Goal: Task Accomplishment & Management: Manage account settings

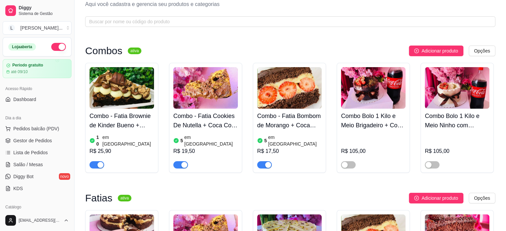
scroll to position [33, 0]
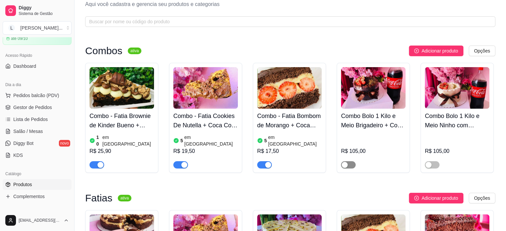
click at [350, 161] on span "button" at bounding box center [348, 164] width 15 height 7
click at [434, 161] on span "button" at bounding box center [432, 164] width 15 height 7
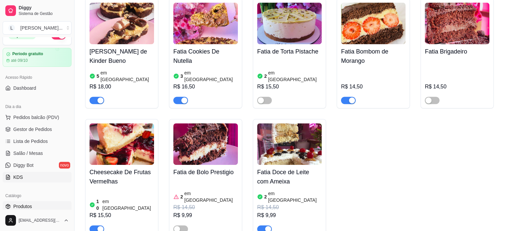
scroll to position [0, 0]
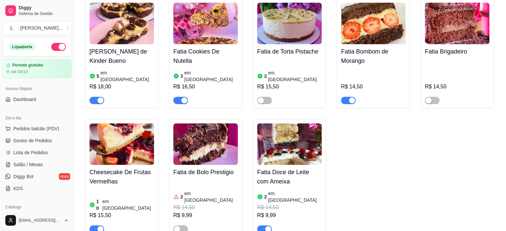
click at [197, 58] on h4 "Fatia Cookies De Nutella" at bounding box center [205, 56] width 64 height 19
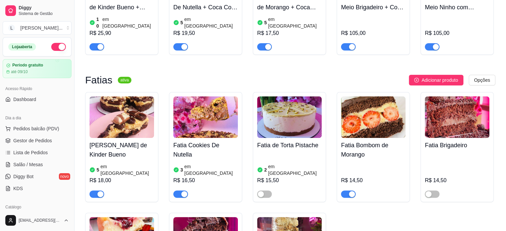
scroll to position [133, 0]
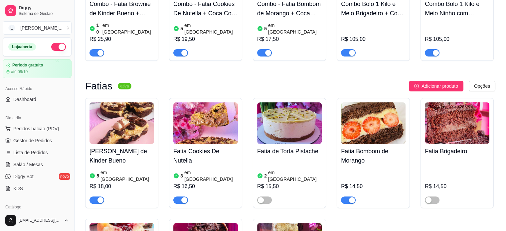
click at [178, 49] on span "button" at bounding box center [180, 52] width 15 height 7
click at [208, 150] on h4 "Fatia Cookies De Nutella" at bounding box center [205, 156] width 64 height 19
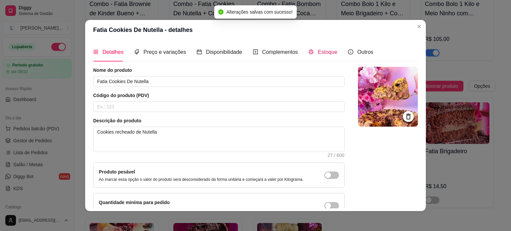
click at [325, 52] on span "Estoque" at bounding box center [327, 52] width 20 height 6
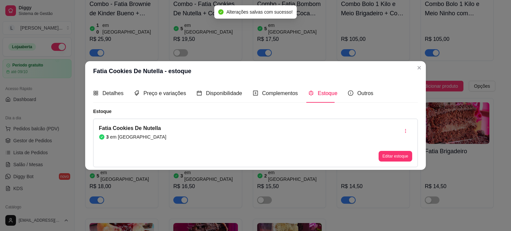
click at [385, 159] on button "Editar estoque" at bounding box center [395, 156] width 34 height 11
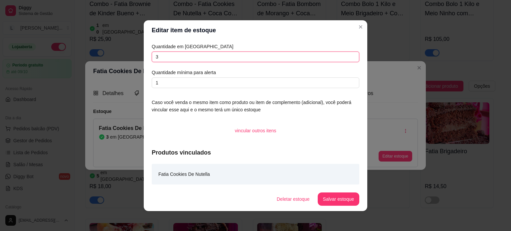
drag, startPoint x: 148, startPoint y: 56, endPoint x: 142, endPoint y: 56, distance: 6.0
click at [144, 56] on div "Quantidade em estoque 3 Quantidade mínima para alerta 1 Caso você venda o mesmo…" at bounding box center [255, 113] width 223 height 147
type input "1"
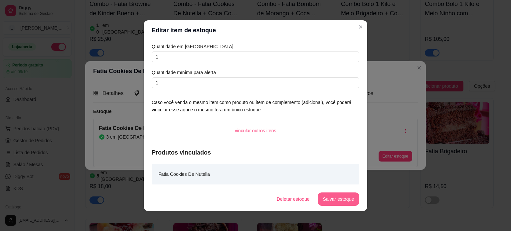
click at [348, 201] on button "Salvar estoque" at bounding box center [338, 198] width 42 height 13
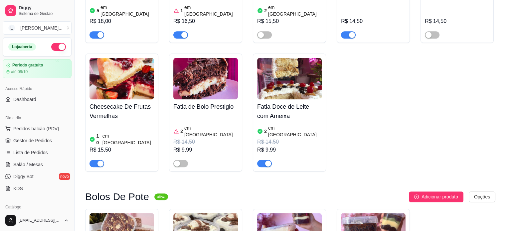
scroll to position [299, 0]
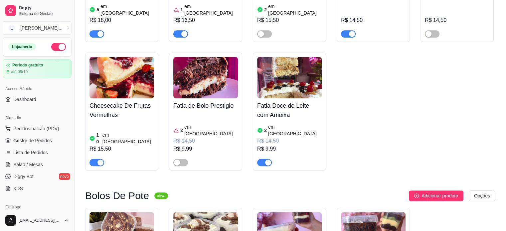
click at [103, 108] on div "Cheesecake De Frutas Vermelhas 10 em estoque R$ 15,50" at bounding box center [121, 132] width 64 height 68
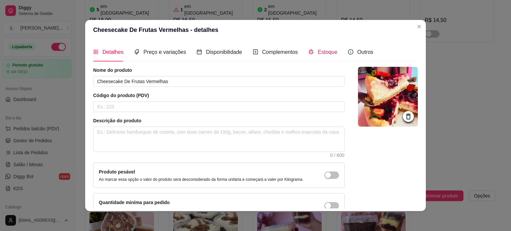
click at [322, 50] on span "Estoque" at bounding box center [327, 52] width 20 height 6
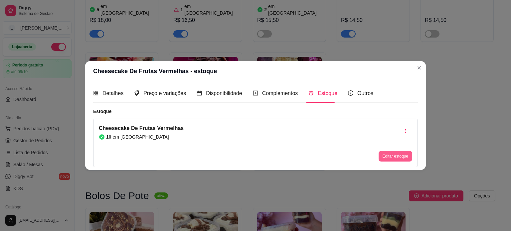
click at [401, 162] on div "Cheesecake De Frutas Vermelhas 10 em estoque Editar estoque" at bounding box center [255, 143] width 324 height 49
click at [401, 157] on button "Editar estoque" at bounding box center [395, 156] width 34 height 11
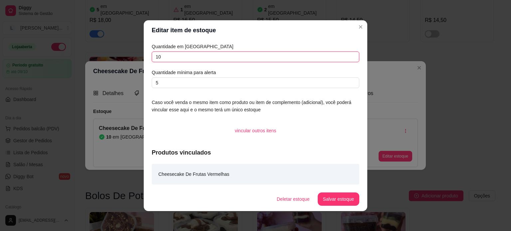
drag, startPoint x: 166, startPoint y: 60, endPoint x: 148, endPoint y: 60, distance: 18.0
click at [148, 60] on div "Quantidade em estoque 10 Quantidade mínima para alerta 5 Caso você venda o mesm…" at bounding box center [255, 113] width 223 height 147
type input "1"
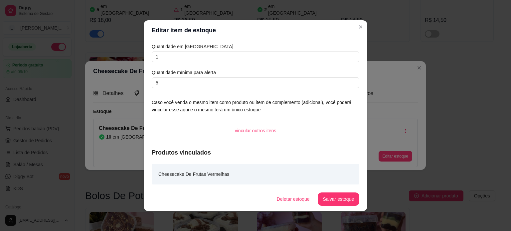
click at [349, 209] on footer "Deletar estoque Salvar estoque" at bounding box center [255, 199] width 223 height 24
click at [346, 203] on button "Salvar estoque" at bounding box center [338, 198] width 42 height 13
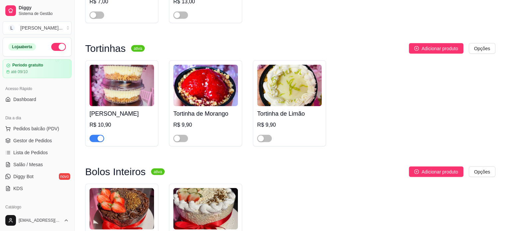
scroll to position [1330, 0]
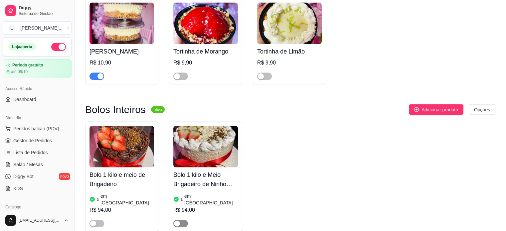
click at [179, 221] on div "button" at bounding box center [177, 224] width 6 height 6
click at [96, 219] on div at bounding box center [96, 223] width 15 height 8
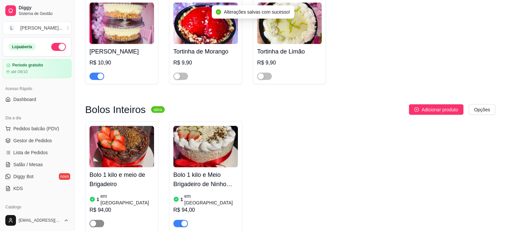
click at [93, 221] on div "button" at bounding box center [93, 224] width 6 height 6
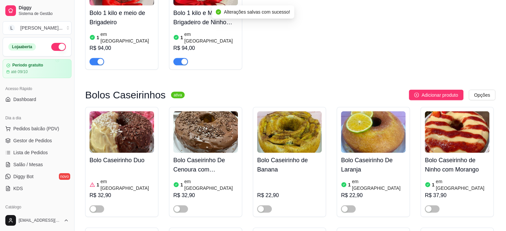
scroll to position [1496, 0]
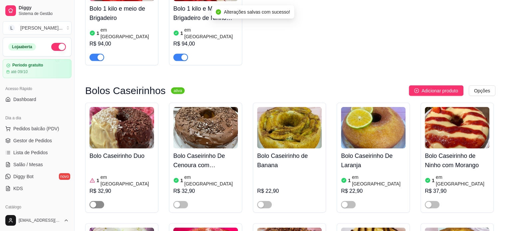
click at [97, 201] on span "button" at bounding box center [96, 204] width 15 height 7
click at [185, 201] on span "button" at bounding box center [180, 204] width 15 height 7
click at [350, 201] on span "button" at bounding box center [348, 204] width 15 height 7
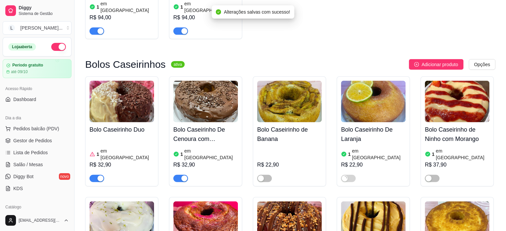
scroll to position [1562, 0]
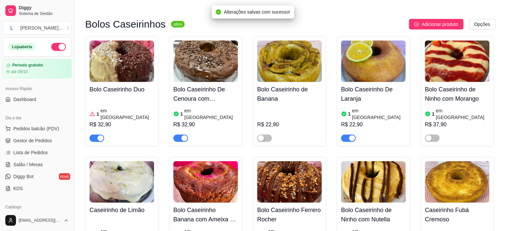
drag, startPoint x: 264, startPoint y: 184, endPoint x: 263, endPoint y: 180, distance: 3.9
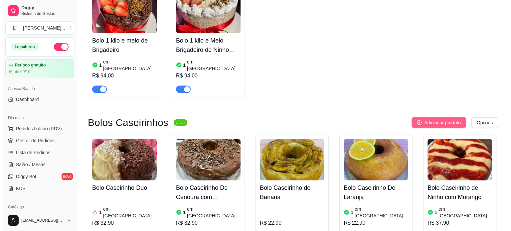
scroll to position [1463, 0]
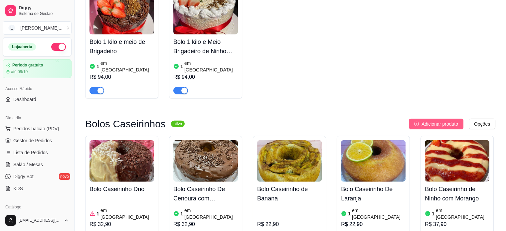
click at [431, 120] on span "Adicionar produto" at bounding box center [439, 123] width 37 height 7
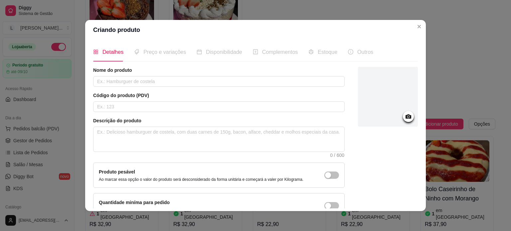
click at [191, 87] on div "Nome do produto Código do produto (PDV) Descrição do produto 0 / 600 Produto pe…" at bounding box center [218, 143] width 251 height 152
drag, startPoint x: 215, startPoint y: 89, endPoint x: 210, endPoint y: 82, distance: 8.3
click at [212, 86] on div "Nome do produto Código do produto (PDV) Descrição do produto 0 / 600 Produto pe…" at bounding box center [218, 143] width 251 height 152
click at [213, 83] on input "text" at bounding box center [218, 81] width 251 height 11
type input "Caseirinho Abacaxi"
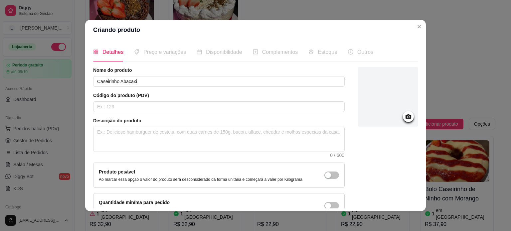
click at [383, 117] on div at bounding box center [388, 97] width 60 height 60
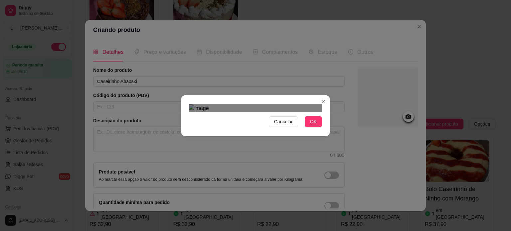
click at [345, 42] on div "Cancelar OK" at bounding box center [255, 115] width 511 height 231
click at [322, 130] on div "Cancelar OK" at bounding box center [255, 116] width 149 height 28
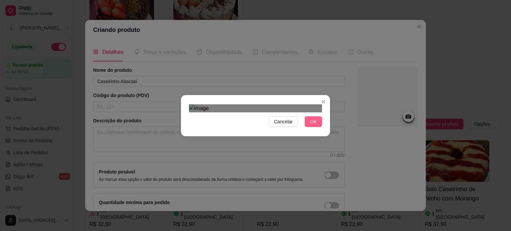
click at [314, 127] on button "OK" at bounding box center [313, 121] width 17 height 11
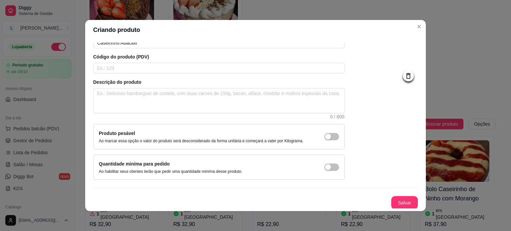
scroll to position [39, 0]
click at [402, 201] on button "Salvar" at bounding box center [404, 202] width 27 height 13
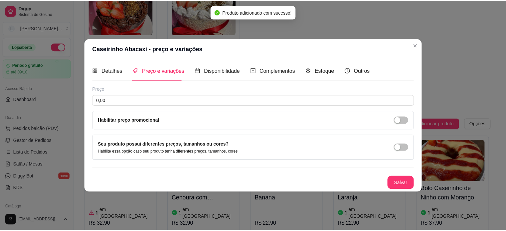
scroll to position [0, 0]
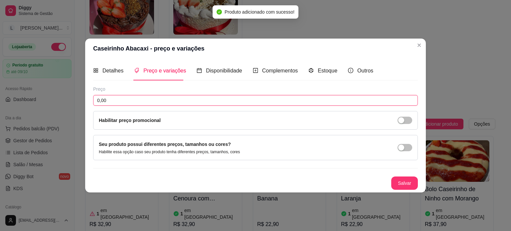
click at [121, 98] on input "0,00" at bounding box center [255, 100] width 324 height 11
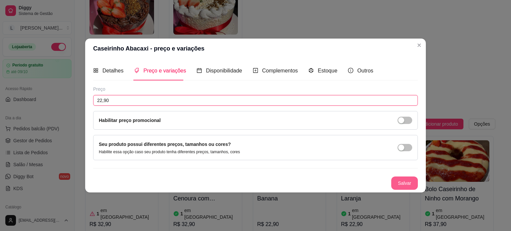
type input "22,90"
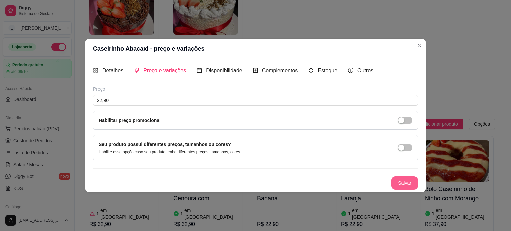
click at [410, 183] on button "Salvar" at bounding box center [404, 183] width 27 height 13
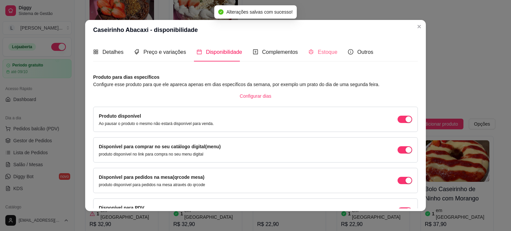
click at [319, 71] on div "Nome do produto Caseirinho Abacaxi Código do produto (PDV) Descrição do produto…" at bounding box center [255, 138] width 324 height 142
click at [318, 51] on span "Estoque" at bounding box center [327, 52] width 20 height 6
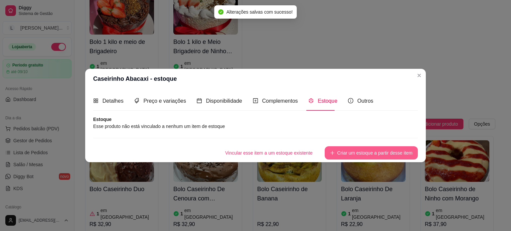
click at [350, 151] on button "Criar um estoque a partir desse item" at bounding box center [370, 152] width 93 height 13
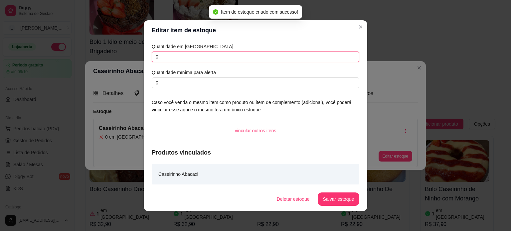
click at [159, 57] on input "0" at bounding box center [255, 57] width 207 height 11
type input "0"
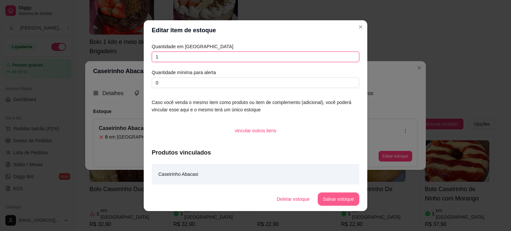
type input "1"
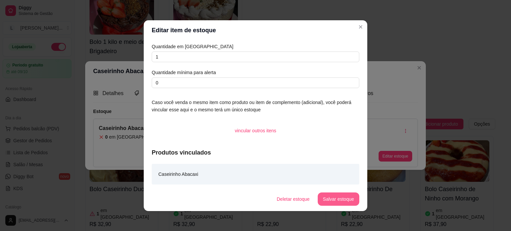
click at [345, 200] on button "Salvar estoque" at bounding box center [338, 198] width 42 height 13
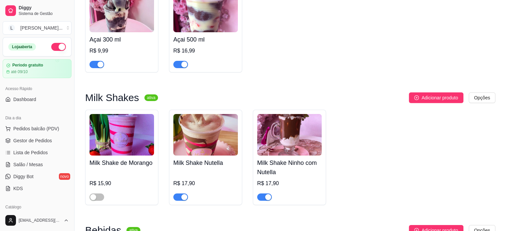
scroll to position [2427, 0]
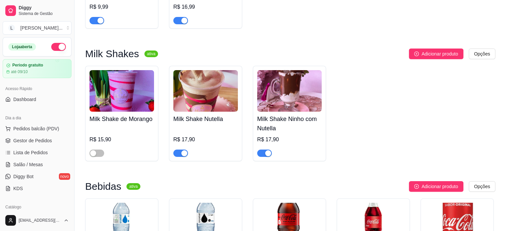
click at [177, 150] on span "button" at bounding box center [180, 153] width 15 height 7
click at [264, 150] on span "button" at bounding box center [264, 153] width 15 height 7
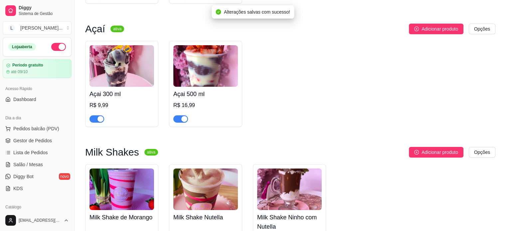
scroll to position [2327, 0]
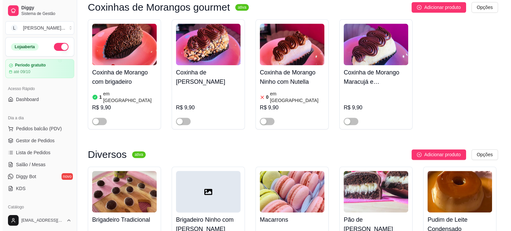
scroll to position [931, 0]
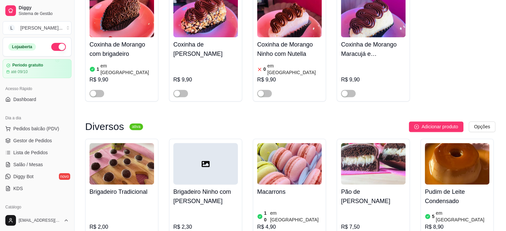
click at [347, 223] on div "R$ 7,50" at bounding box center [373, 227] width 64 height 8
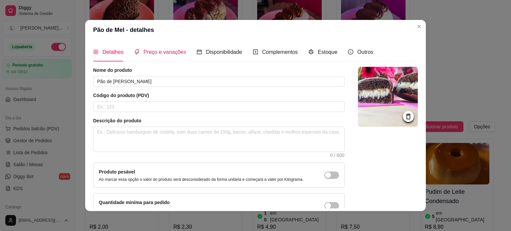
click at [165, 53] on span "Preço e variações" at bounding box center [164, 52] width 43 height 6
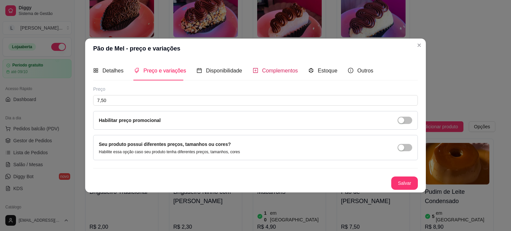
click at [273, 71] on span "Complementos" at bounding box center [280, 71] width 36 height 6
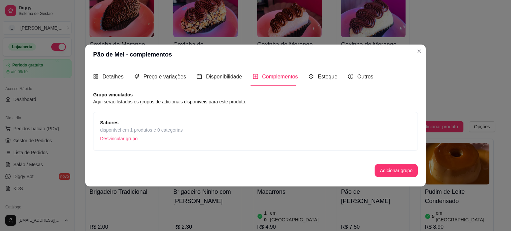
click at [156, 138] on p "Desvincular grupo" at bounding box center [141, 139] width 82 height 10
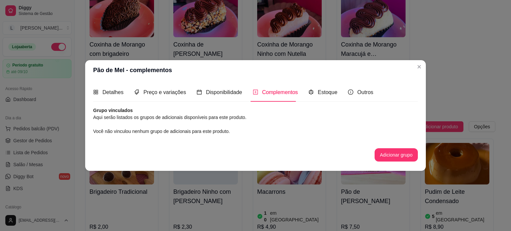
click at [172, 123] on div "Grupo vinculados Aqui serão listados os grupos de adicionais disponíveis para e…" at bounding box center [255, 134] width 324 height 55
click at [162, 114] on article "Aqui serão listados os grupos de adicionais disponíveis para este produto." at bounding box center [255, 117] width 324 height 7
click at [394, 153] on button "Adicionar grupo" at bounding box center [395, 154] width 43 height 13
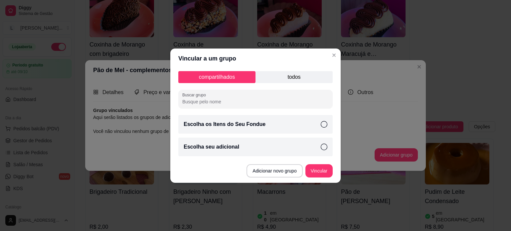
click at [231, 144] on p "Escolha seu adicional" at bounding box center [212, 147] width 56 height 8
click at [268, 80] on p "todos" at bounding box center [293, 77] width 77 height 12
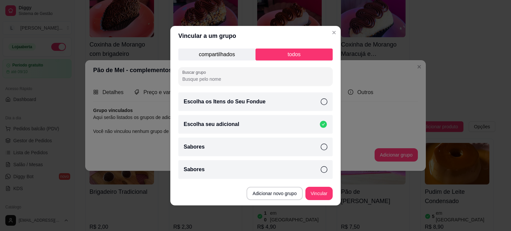
click at [219, 147] on div "Sabores" at bounding box center [255, 147] width 154 height 19
click at [323, 115] on div "Escolha seu adicional" at bounding box center [255, 124] width 154 height 19
click at [321, 124] on icon at bounding box center [323, 124] width 7 height 7
click at [317, 125] on div "Escolha seu adicional" at bounding box center [255, 124] width 154 height 19
click at [312, 198] on button "Vincular" at bounding box center [319, 193] width 27 height 13
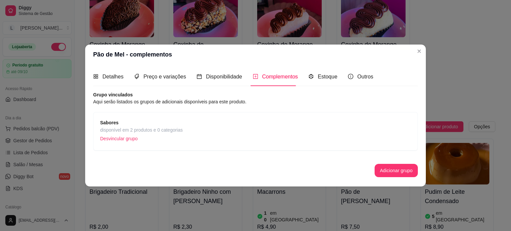
click at [111, 122] on strong "Sabores" at bounding box center [109, 122] width 18 height 5
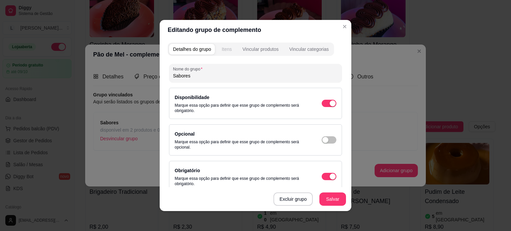
click at [222, 52] on div "Itens" at bounding box center [226, 49] width 10 height 7
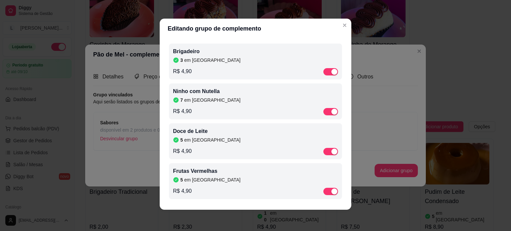
scroll to position [0, 0]
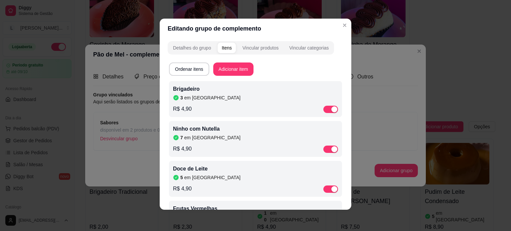
click at [245, 107] on div "R$ 4,90" at bounding box center [255, 109] width 165 height 8
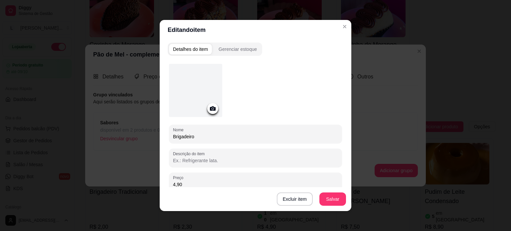
drag, startPoint x: 188, startPoint y: 184, endPoint x: 135, endPoint y: 183, distance: 53.5
click at [135, 183] on div "Editando item Detalhes do item Gerenciar estoque Nome Brigadeiro Descrição do i…" at bounding box center [255, 115] width 511 height 231
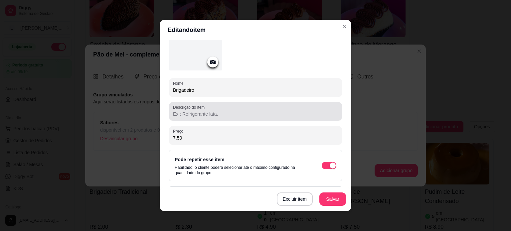
scroll to position [66, 0]
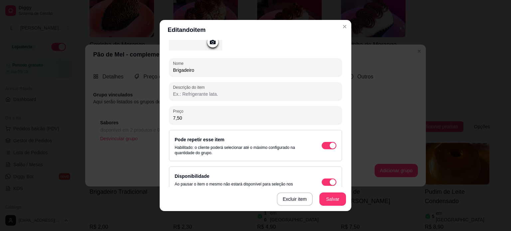
drag, startPoint x: 188, startPoint y: 117, endPoint x: 157, endPoint y: 121, distance: 31.9
click at [160, 121] on div "Detalhes do item Gerenciar estoque Nome Brigadeiro Descrição do item Preço 7,50…" at bounding box center [255, 125] width 191 height 171
type input "0,00"
click at [327, 199] on button "Salvar" at bounding box center [332, 199] width 26 height 13
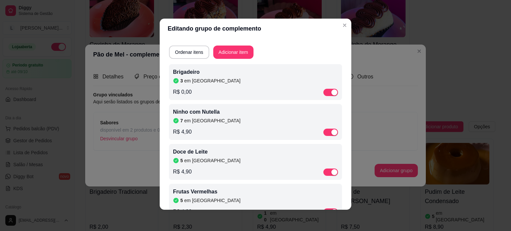
scroll to position [33, 0]
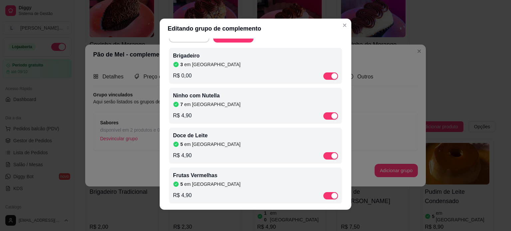
click at [193, 76] on div "R$ 0,00" at bounding box center [255, 76] width 165 height 8
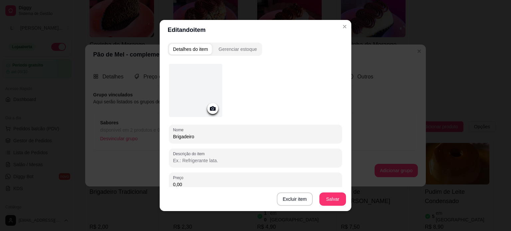
drag, startPoint x: 209, startPoint y: 183, endPoint x: 191, endPoint y: 183, distance: 18.0
click at [191, 183] on input "0,00" at bounding box center [255, 184] width 165 height 7
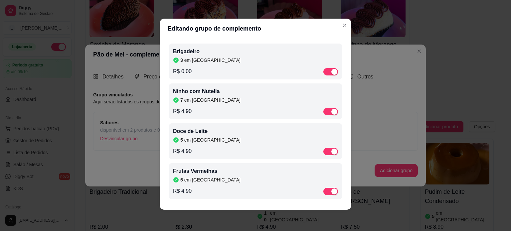
scroll to position [39, 0]
click at [201, 102] on div "Ninho com Nutella 7 em estoque R$ 4,90" at bounding box center [255, 101] width 165 height 28
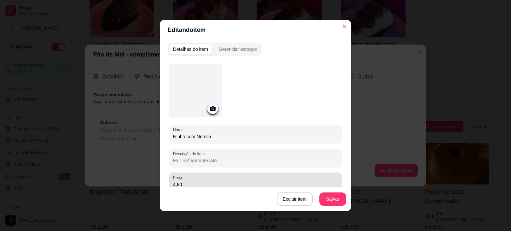
drag, startPoint x: 200, startPoint y: 182, endPoint x: 140, endPoint y: 180, distance: 60.2
click at [140, 180] on div "Editando item Detalhes do item Gerenciar estoque Nome Ninho com Nutella Descriç…" at bounding box center [255, 115] width 511 height 231
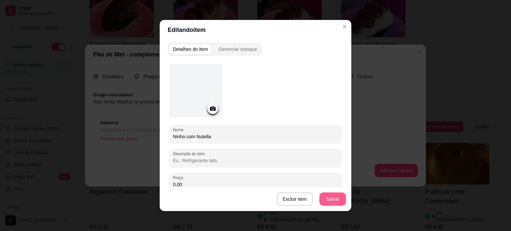
type input "0,00"
click at [325, 205] on button "Salvar" at bounding box center [332, 198] width 27 height 13
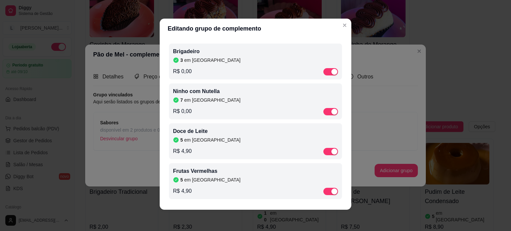
click at [191, 151] on div "R$ 4,90" at bounding box center [255, 151] width 165 height 8
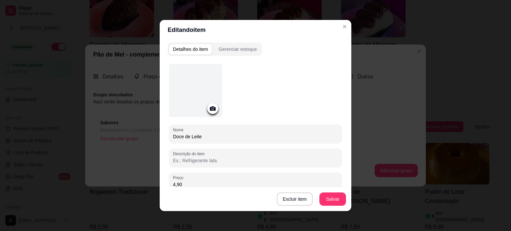
drag, startPoint x: 178, startPoint y: 181, endPoint x: 157, endPoint y: 180, distance: 21.0
click at [160, 180] on div "Detalhes do item Gerenciar estoque Nome Doce de Leite Descrição do item Preço 4…" at bounding box center [255, 125] width 191 height 171
type input "0,00"
click at [331, 205] on button "Salvar" at bounding box center [332, 198] width 27 height 13
click at [331, 202] on div "Excluir item Salvar" at bounding box center [255, 199] width 191 height 24
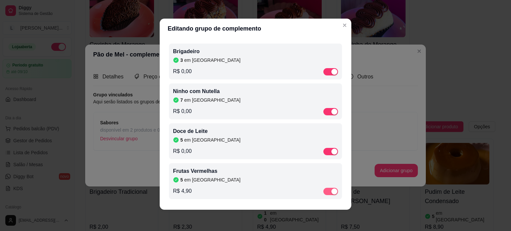
click at [331, 192] on div "button" at bounding box center [334, 191] width 6 height 6
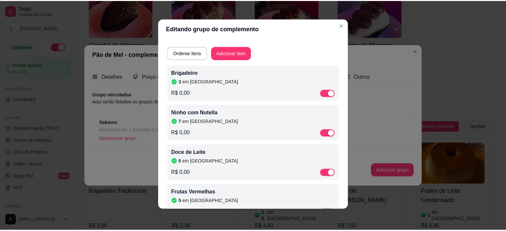
scroll to position [0, 0]
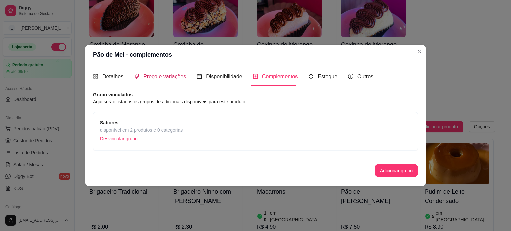
click at [173, 73] on div "Preço e variações" at bounding box center [160, 76] width 52 height 8
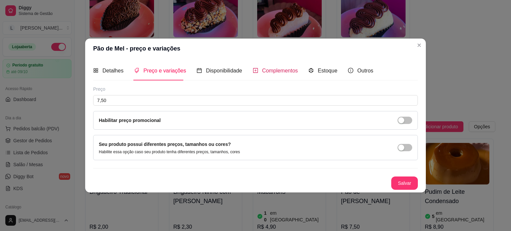
click at [275, 74] on div "Complementos" at bounding box center [275, 70] width 45 height 8
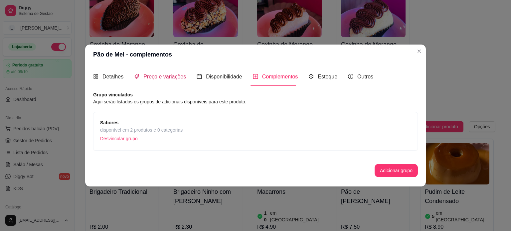
click at [169, 74] on span "Preço e variações" at bounding box center [164, 77] width 43 height 6
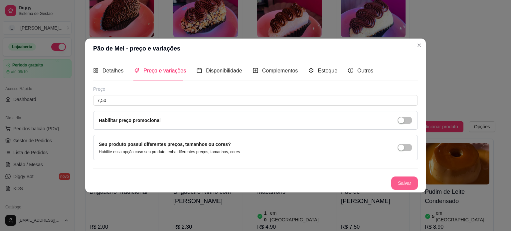
click at [406, 180] on button "Salvar" at bounding box center [404, 183] width 27 height 13
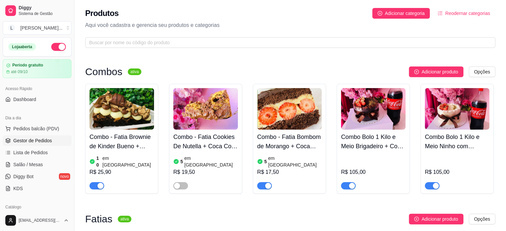
drag, startPoint x: 28, startPoint y: 134, endPoint x: 29, endPoint y: 143, distance: 9.7
click at [28, 134] on ul "Pedidos balcão (PDV) Gestor de Pedidos Lista de Pedidos Salão / Mesas Diggy Bot…" at bounding box center [37, 158] width 69 height 70
click at [29, 143] on span "Gestor de Pedidos" at bounding box center [32, 140] width 39 height 7
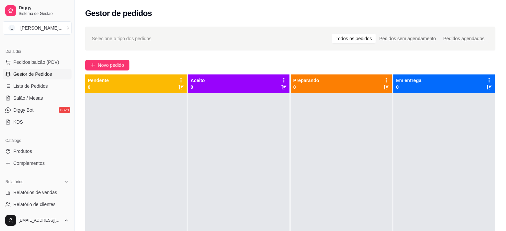
scroll to position [100, 0]
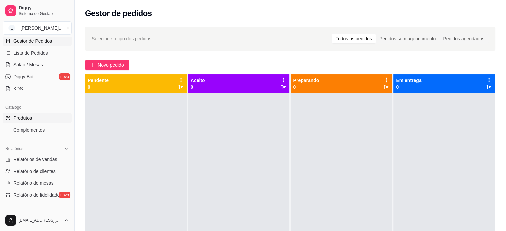
click at [27, 121] on span "Produtos" at bounding box center [22, 118] width 19 height 7
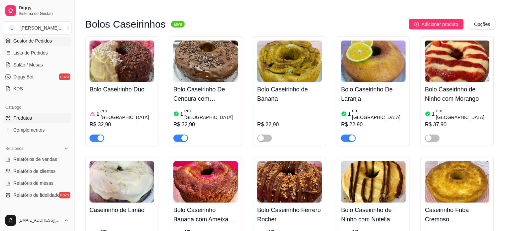
scroll to position [66, 0]
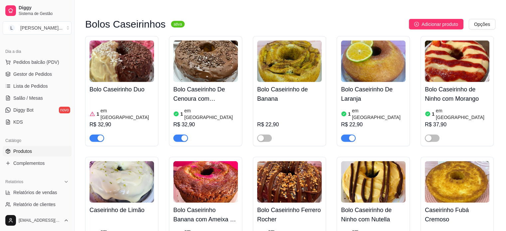
click at [38, 53] on div "Dia a dia" at bounding box center [37, 51] width 69 height 11
click at [39, 74] on span "Gestor de Pedidos" at bounding box center [32, 74] width 39 height 7
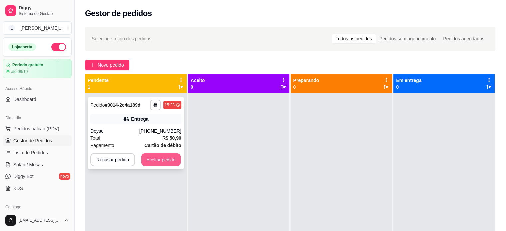
click at [161, 157] on button "Aceitar pedido" at bounding box center [160, 159] width 39 height 13
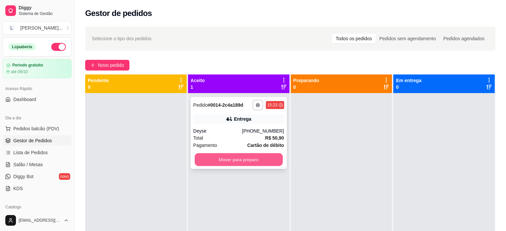
click at [252, 164] on button "Mover para preparo" at bounding box center [238, 159] width 88 height 13
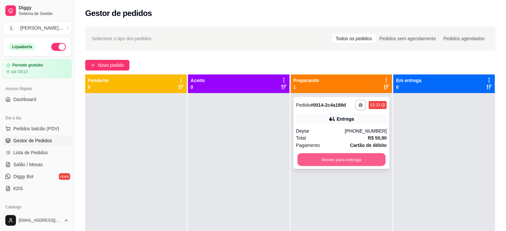
click at [314, 163] on button "Mover para entrega" at bounding box center [341, 159] width 88 height 13
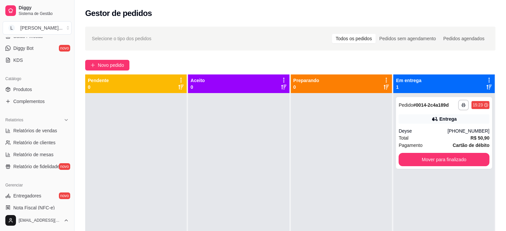
scroll to position [133, 0]
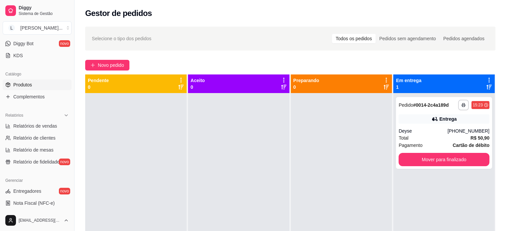
click at [31, 83] on span "Produtos" at bounding box center [22, 84] width 19 height 7
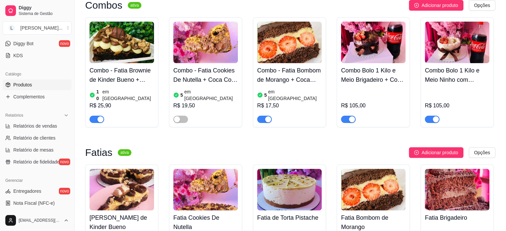
scroll to position [199, 0]
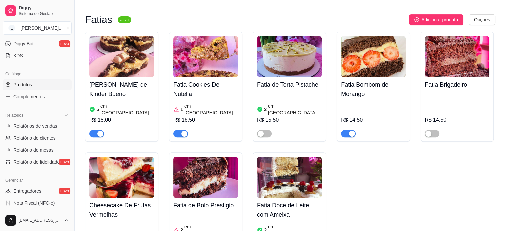
click at [183, 131] on div "button" at bounding box center [184, 134] width 6 height 6
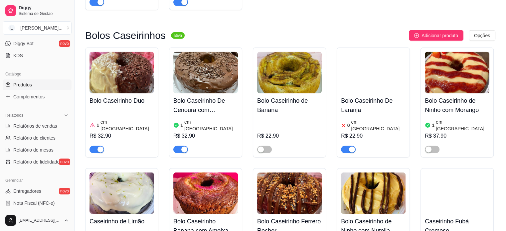
scroll to position [1562, 0]
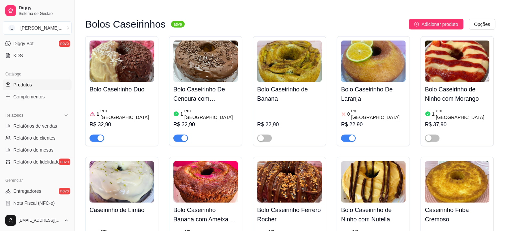
click at [97, 135] on button "button" at bounding box center [96, 138] width 15 height 7
click at [351, 107] on article "em [GEOGRAPHIC_DATA]" at bounding box center [378, 113] width 55 height 13
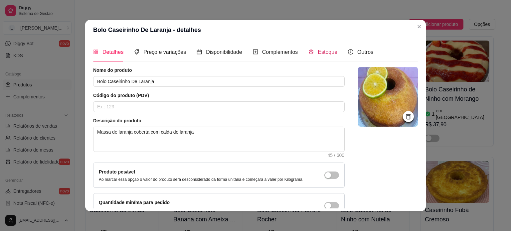
click at [312, 49] on div "Estoque" at bounding box center [322, 52] width 29 height 8
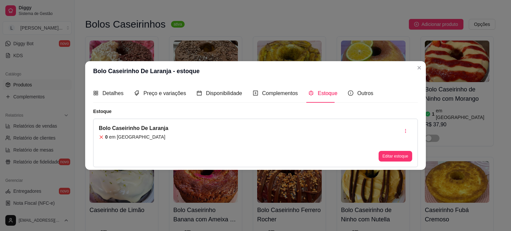
click at [389, 162] on div "Bolo Caseirinho De Laranja 0 em estoque Editar estoque" at bounding box center [255, 143] width 324 height 49
click at [389, 155] on button "Editar estoque" at bounding box center [395, 156] width 33 height 10
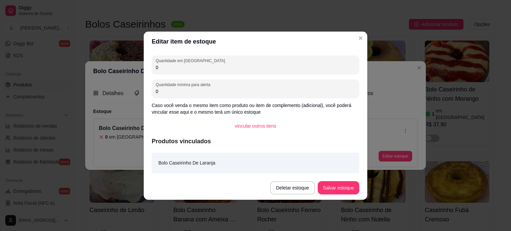
drag, startPoint x: 218, startPoint y: 69, endPoint x: 145, endPoint y: 69, distance: 73.1
click at [145, 69] on div "Quantidade em estoque 0 Quantidade mínima para alerta 0 Caso você venda o mesmo…" at bounding box center [255, 114] width 223 height 124
type input "1"
click at [342, 186] on button "Salvar estoque" at bounding box center [338, 187] width 42 height 13
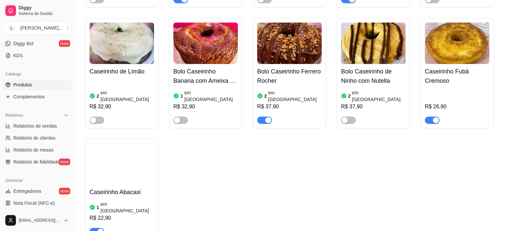
scroll to position [1729, 0]
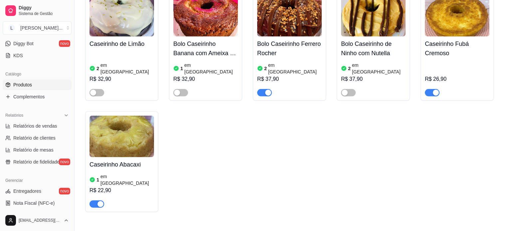
click at [475, 75] on div "R$ 26,90" at bounding box center [457, 79] width 64 height 8
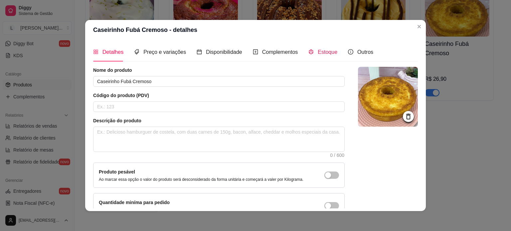
click at [319, 54] on span "Estoque" at bounding box center [327, 52] width 20 height 6
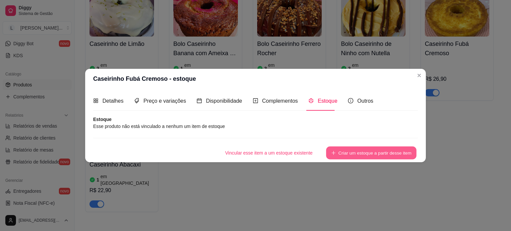
click at [357, 148] on button "Criar um estoque a partir desse item" at bounding box center [371, 152] width 90 height 13
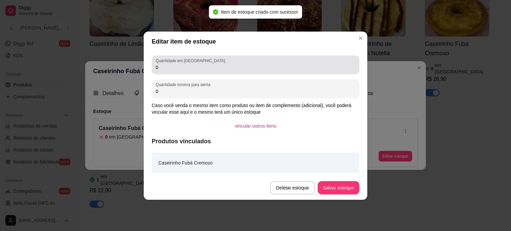
click at [174, 62] on label "Quantidade em [GEOGRAPHIC_DATA]" at bounding box center [191, 61] width 71 height 6
click at [174, 64] on input "0" at bounding box center [255, 67] width 199 height 7
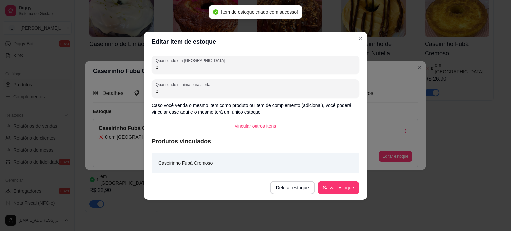
click at [170, 66] on input "0" at bounding box center [255, 67] width 199 height 7
type input "1"
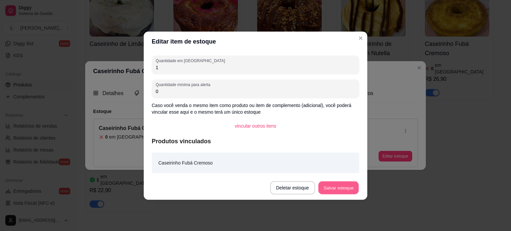
click at [334, 186] on button "Salvar estoque" at bounding box center [338, 187] width 41 height 13
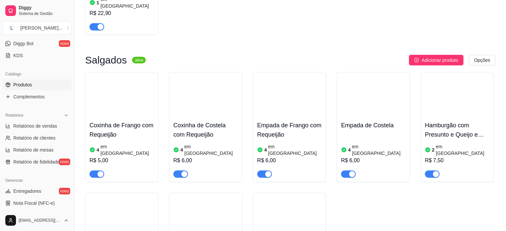
scroll to position [1961, 0]
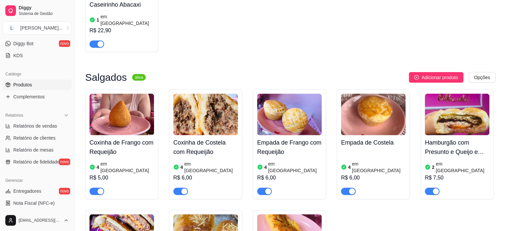
scroll to position [1828, 0]
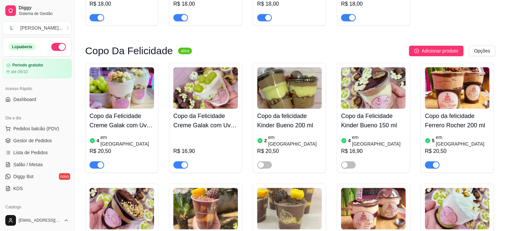
scroll to position [632, 0]
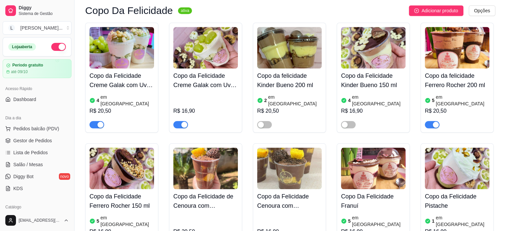
click at [99, 122] on div "button" at bounding box center [100, 125] width 6 height 6
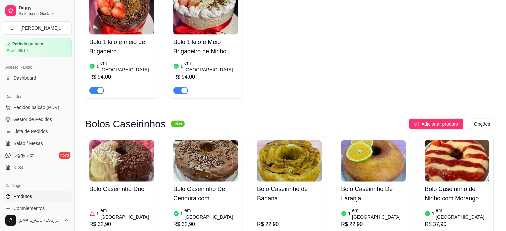
scroll to position [66, 0]
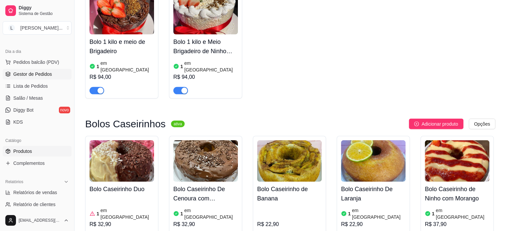
click at [32, 74] on span "Gestor de Pedidos" at bounding box center [32, 74] width 39 height 7
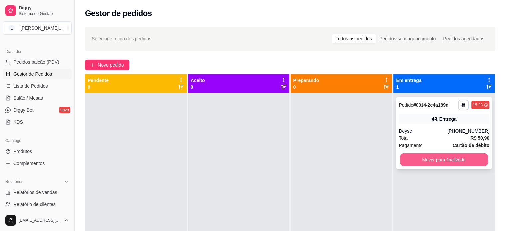
click at [417, 160] on button "Mover para finalizado" at bounding box center [444, 159] width 88 height 13
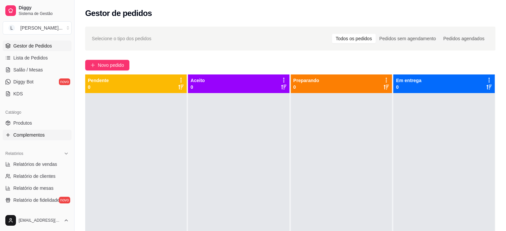
scroll to position [100, 0]
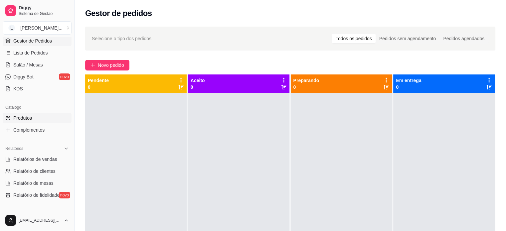
click at [20, 114] on link "Produtos" at bounding box center [37, 118] width 69 height 11
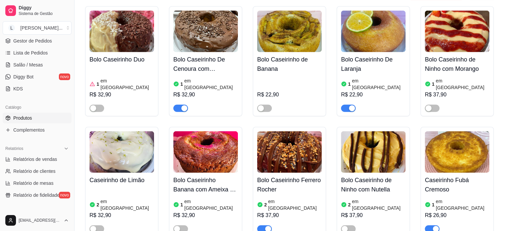
scroll to position [1596, 0]
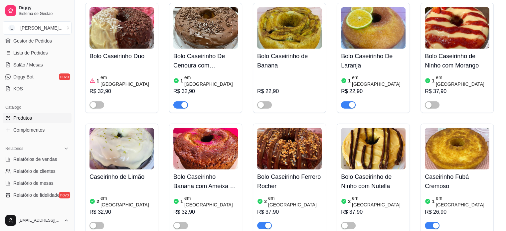
click at [428, 222] on span "button" at bounding box center [432, 225] width 15 height 7
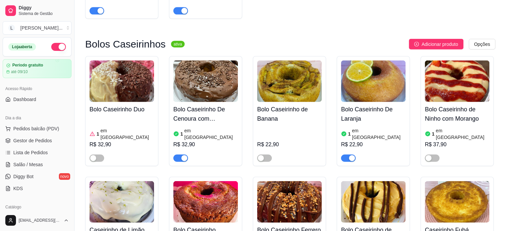
scroll to position [1529, 0]
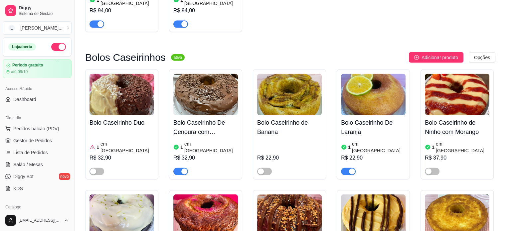
click at [348, 168] on span "button" at bounding box center [348, 171] width 15 height 7
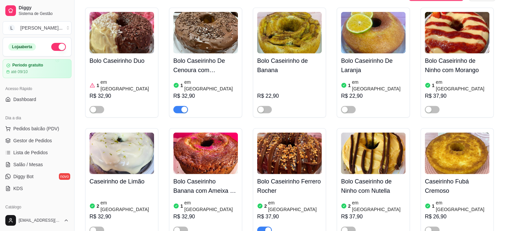
scroll to position [1562, 0]
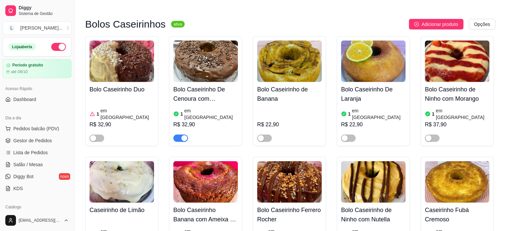
click at [180, 135] on span "button" at bounding box center [180, 138] width 15 height 7
click at [58, 49] on button "button" at bounding box center [58, 47] width 15 height 8
